Goal: Communication & Community: Answer question/provide support

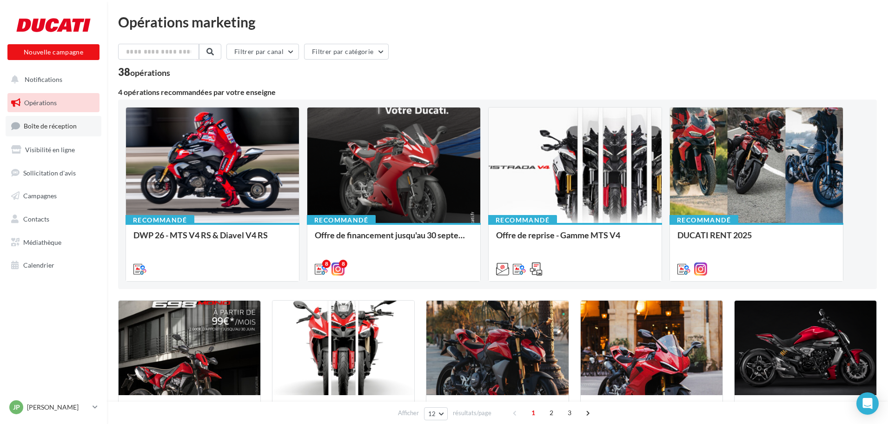
click at [73, 122] on span "Boîte de réception" at bounding box center [50, 126] width 53 height 8
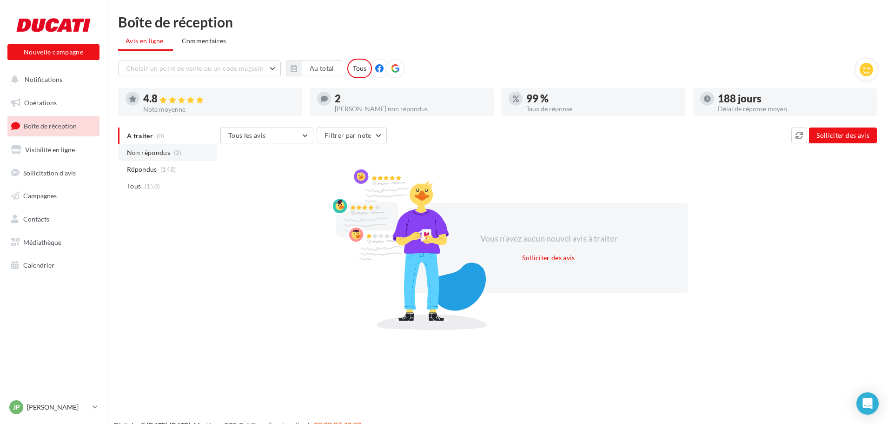
click at [152, 152] on span "Non répondus" at bounding box center [148, 152] width 43 height 9
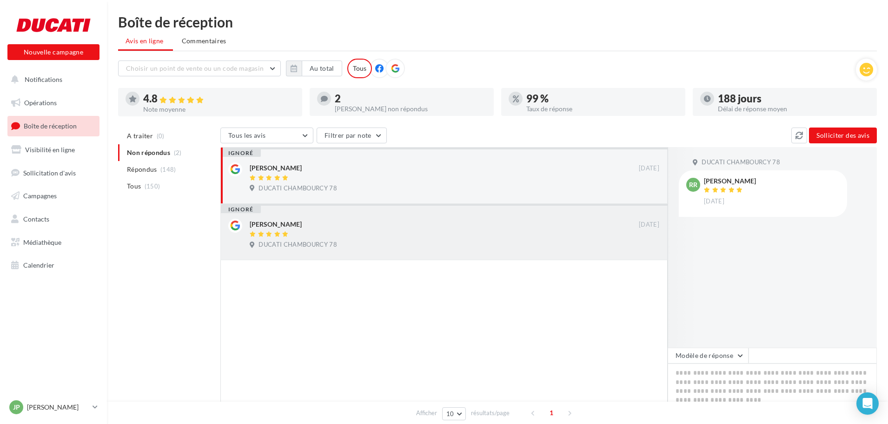
click at [381, 235] on div at bounding box center [444, 235] width 389 height 8
click at [257, 184] on div "DUCATI CHAMBOURCY 78" at bounding box center [295, 188] width 91 height 8
click at [174, 170] on span "(148)" at bounding box center [168, 169] width 16 height 7
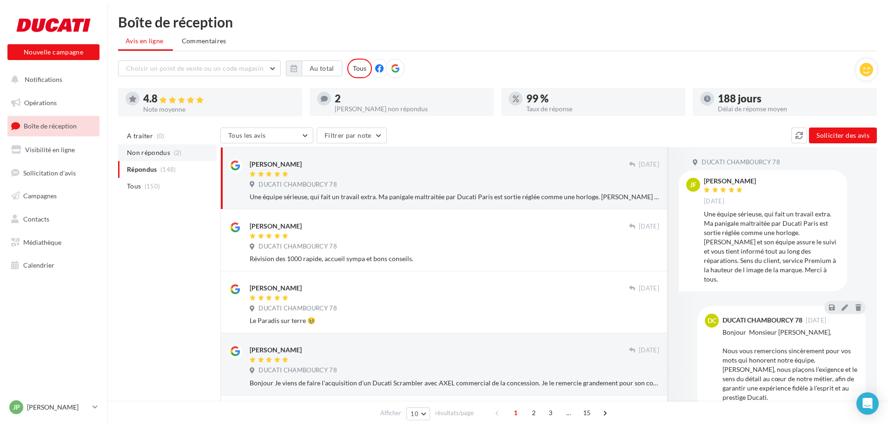
click at [179, 151] on span "(2)" at bounding box center [178, 152] width 8 height 7
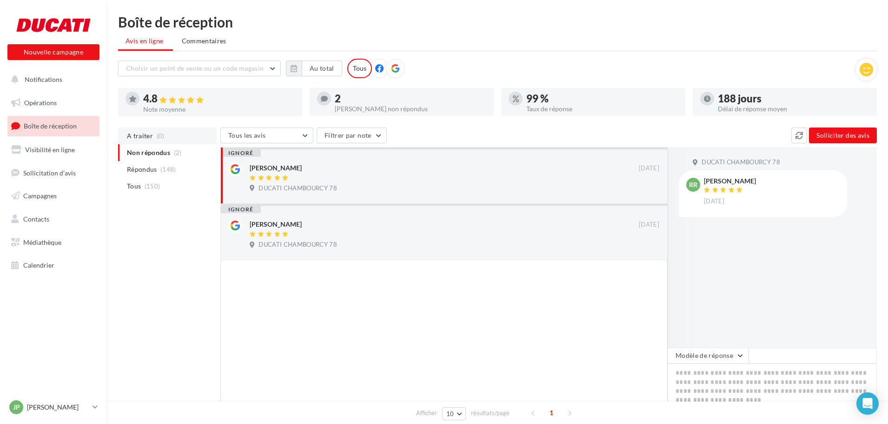
click at [149, 137] on span "A traiter" at bounding box center [140, 135] width 26 height 9
